Goal: Find specific page/section: Find specific page/section

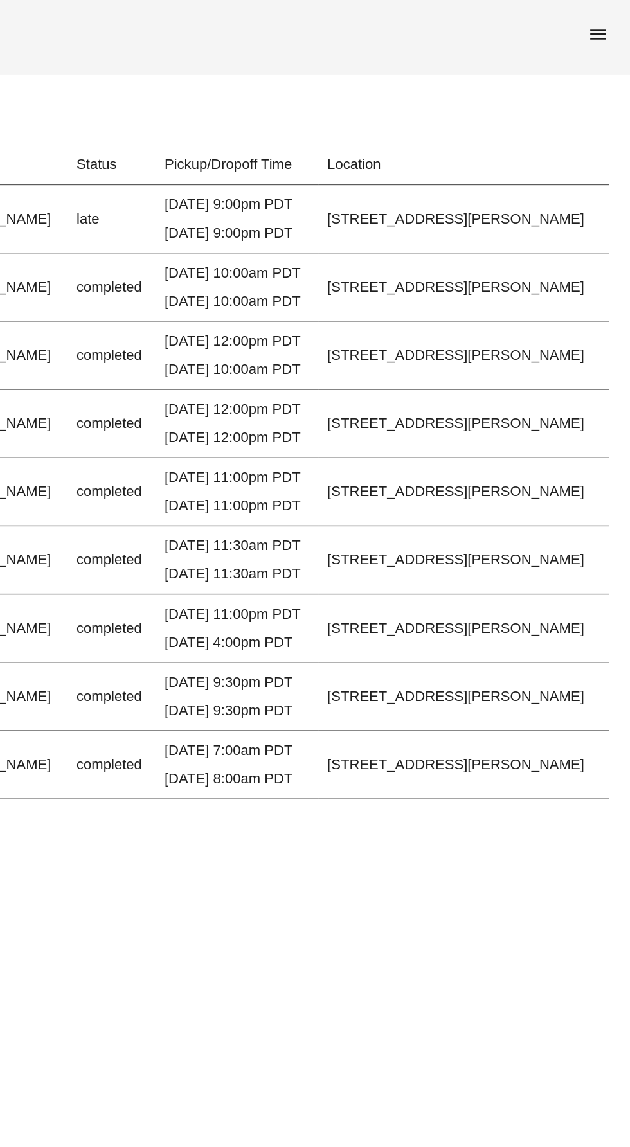
click at [611, 31] on span "menu" at bounding box center [606, 24] width 15 height 15
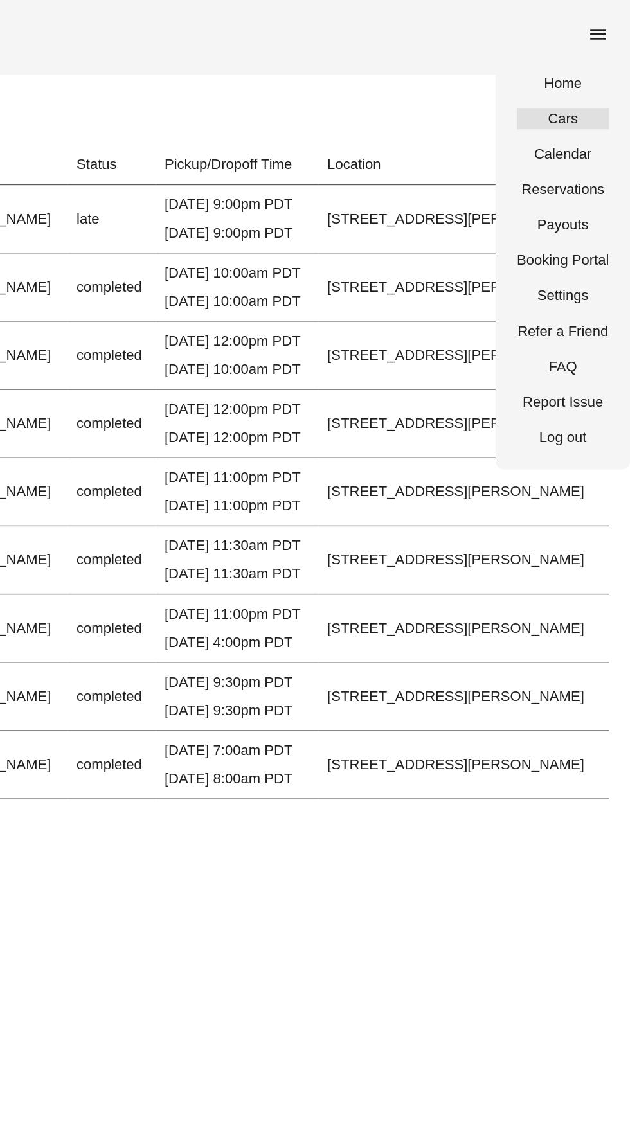
click at [597, 90] on link "Cars" at bounding box center [581, 85] width 67 height 15
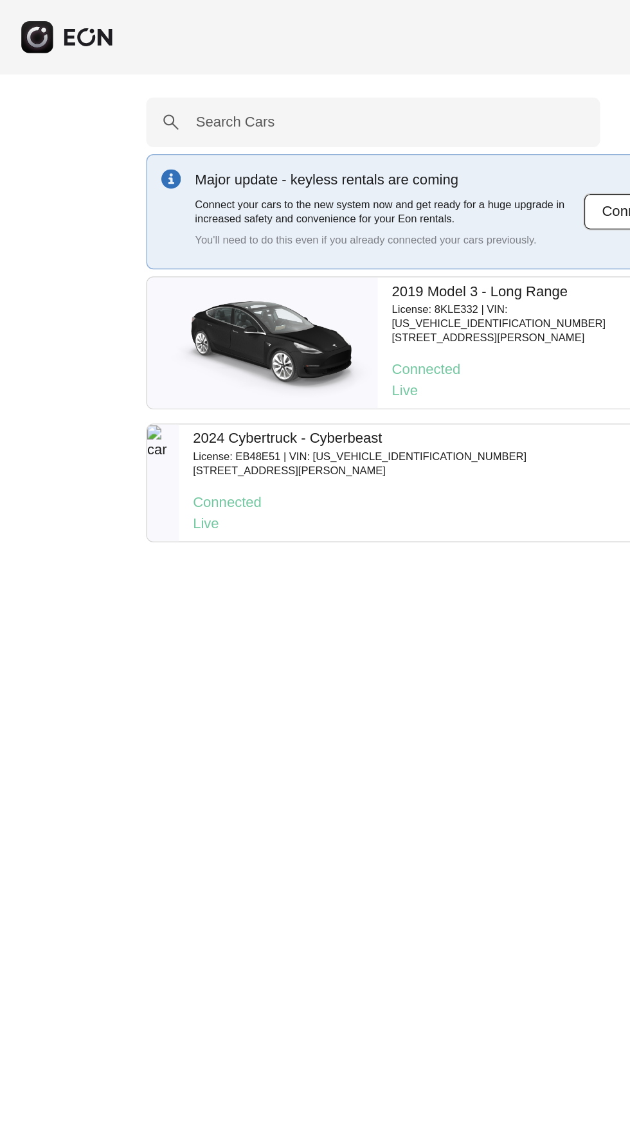
click at [256, 336] on p "[STREET_ADDRESS][PERSON_NAME]" at bounding box center [261, 341] width 242 height 10
click at [176, 326] on p "License: EB48E51 | VIN: [US_VEHICLE_IDENTIFICATION_NUMBER]" at bounding box center [261, 331] width 242 height 10
click at [175, 357] on p "Connected" at bounding box center [329, 364] width 378 height 15
click at [197, 326] on p "License: EB48E51 | VIN: [US_VEHICLE_IDENTIFICATION_NUMBER]" at bounding box center [261, 331] width 242 height 10
click at [50, 28] on icon "button" at bounding box center [64, 27] width 38 height 14
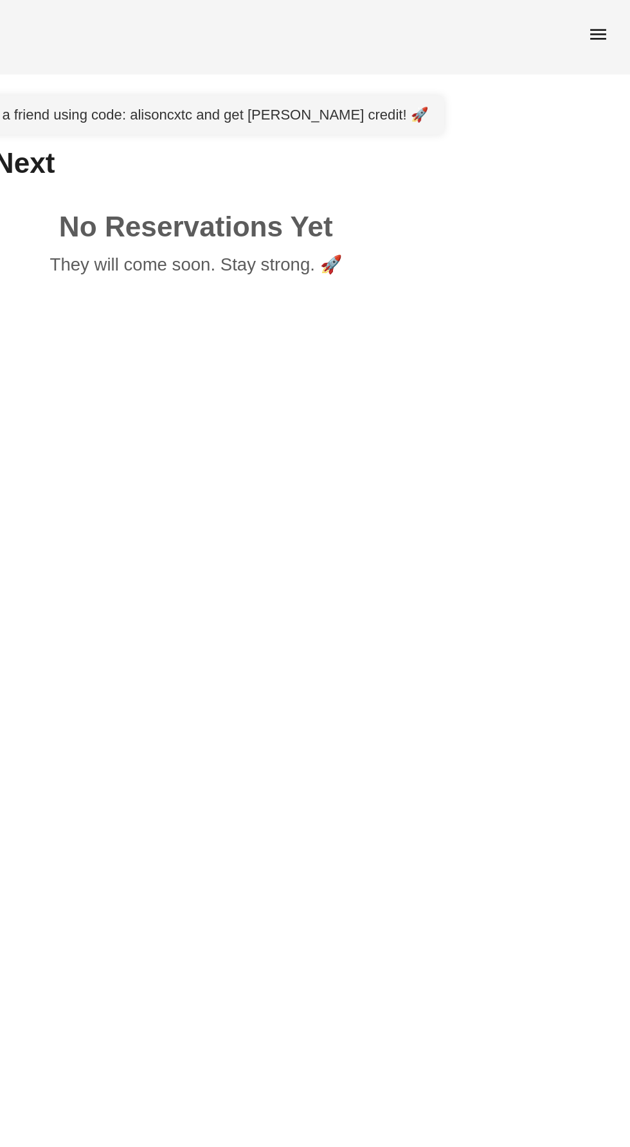
click at [600, 29] on span "menu" at bounding box center [606, 24] width 15 height 15
